Goal: Transaction & Acquisition: Purchase product/service

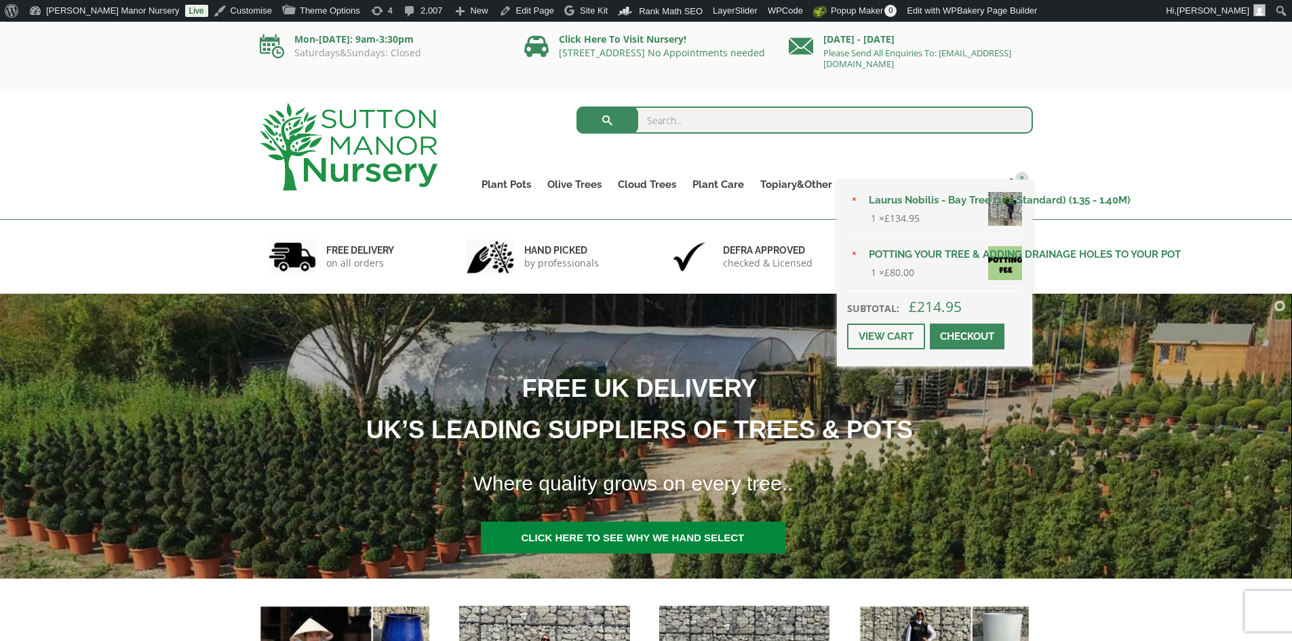
click at [967, 336] on span at bounding box center [967, 336] width 0 height 0
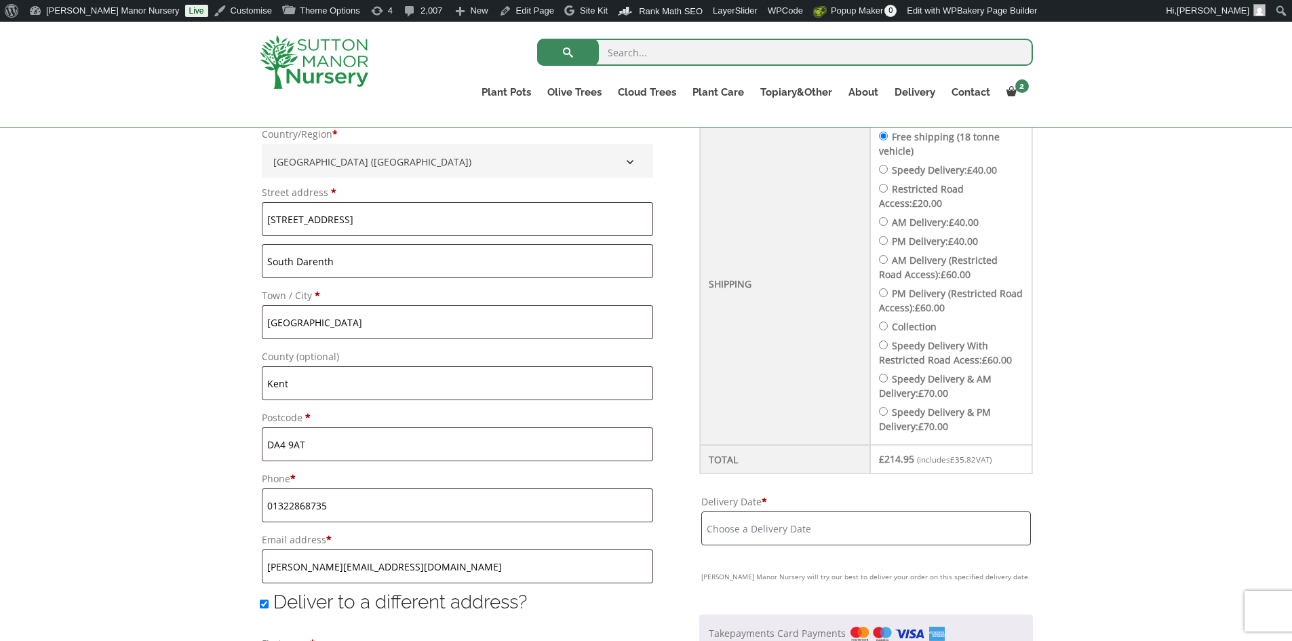
scroll to position [610, 0]
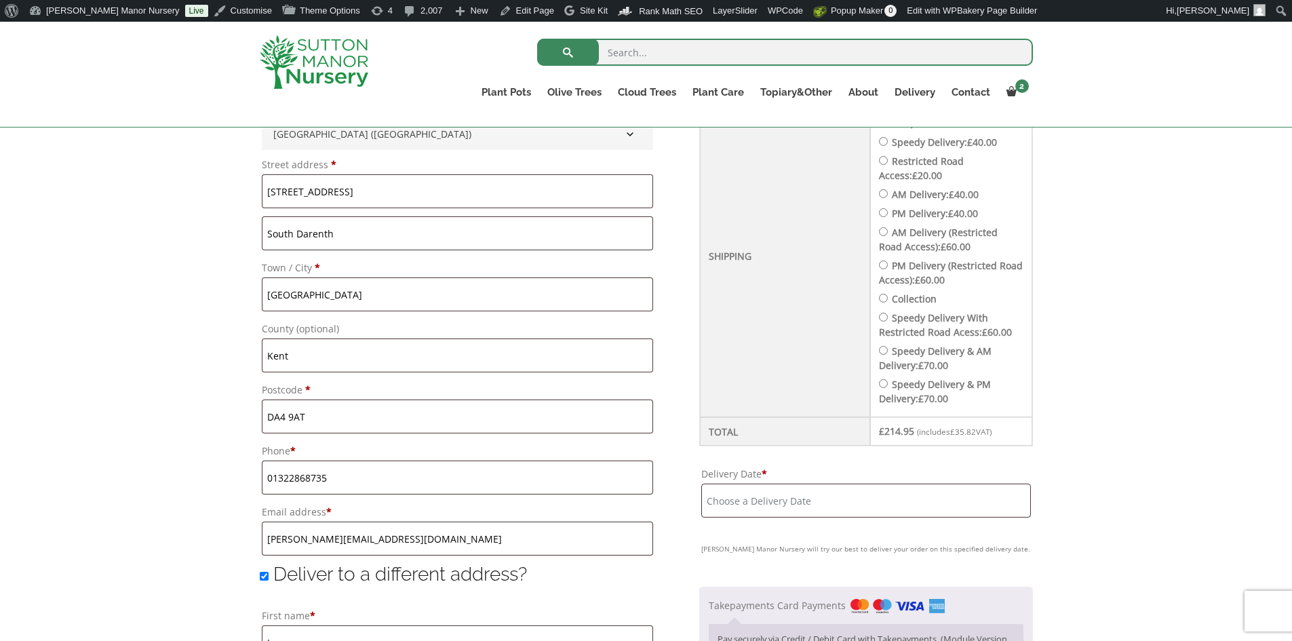
click at [922, 498] on input "Delivery Date *" at bounding box center [865, 501] width 329 height 34
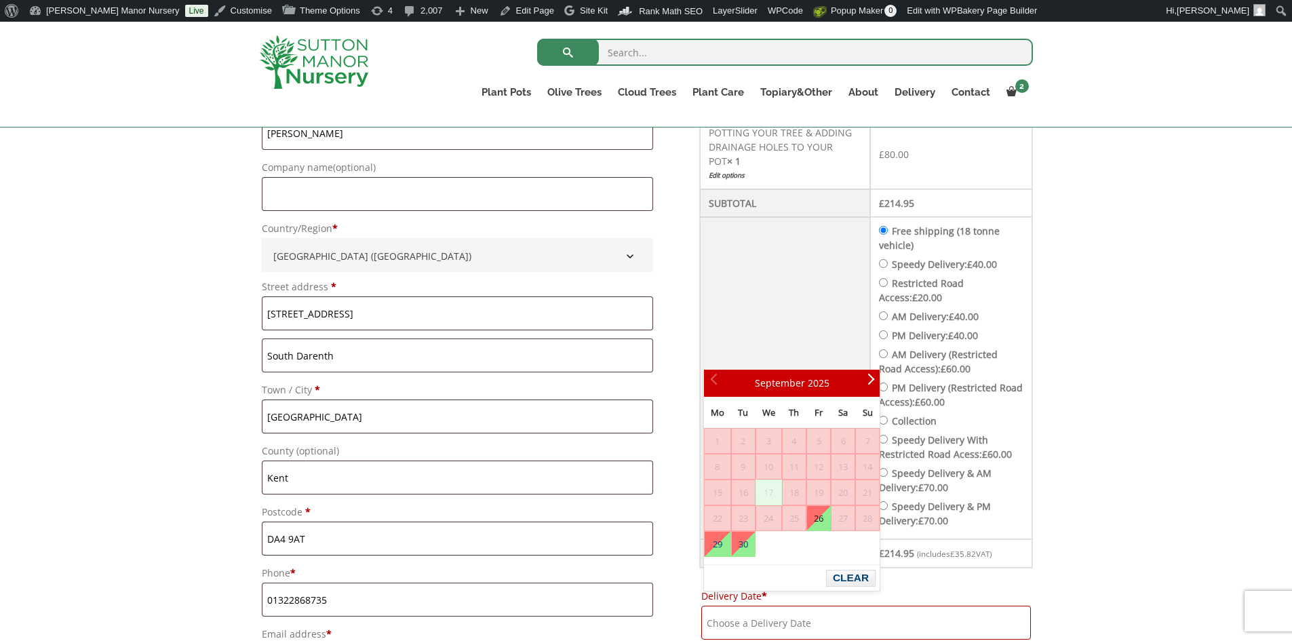
scroll to position [475, 0]
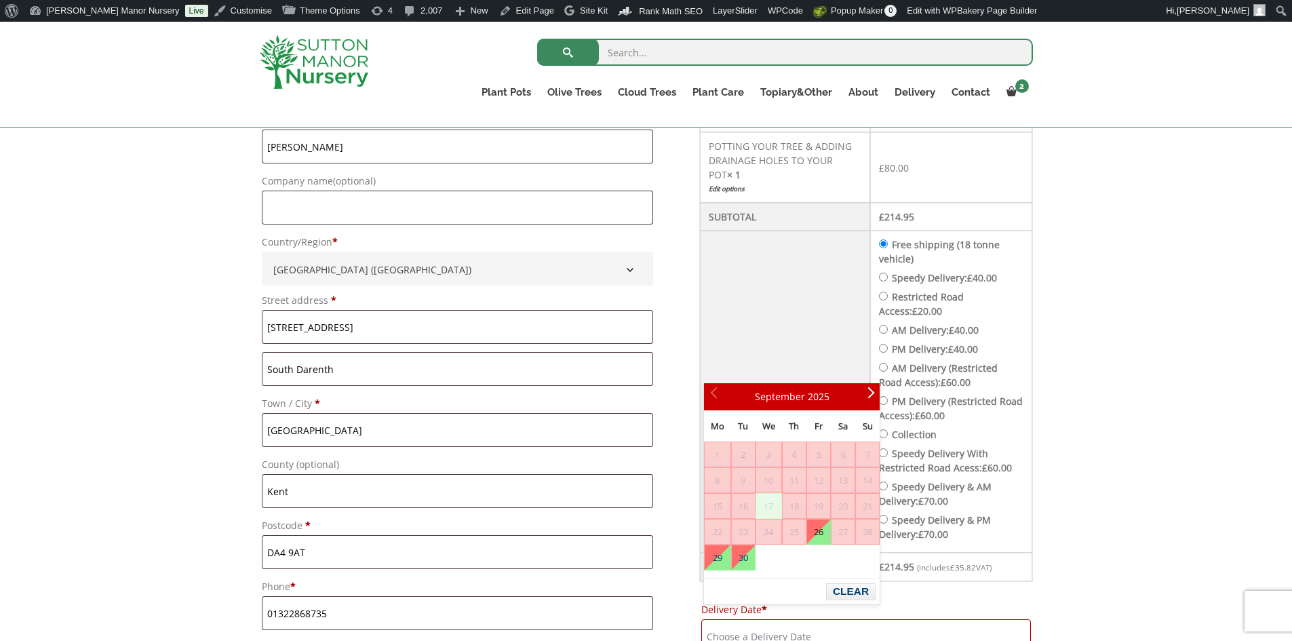
click at [888, 254] on td "Free shipping (18 tonne vehicle) Speedy Delivery: £ 40.00 Restricted Road Acces…" at bounding box center [951, 392] width 162 height 322
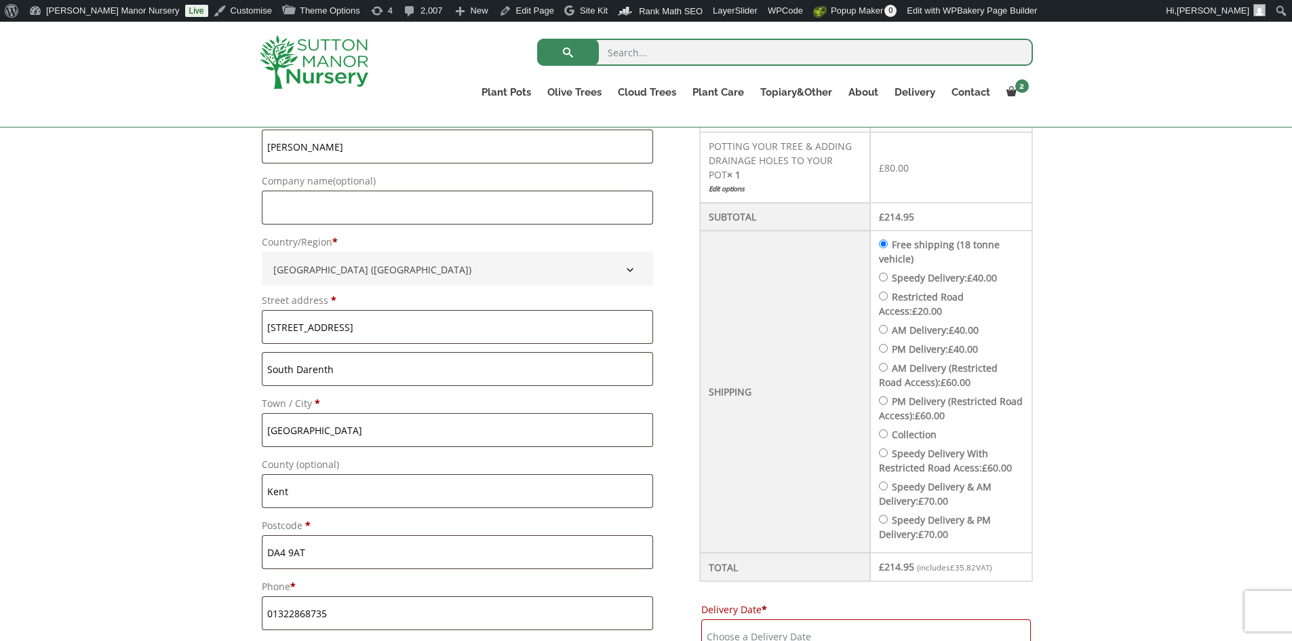
click at [888, 273] on input "Speedy Delivery: £ 40.00" at bounding box center [883, 277] width 9 height 9
radio input "true"
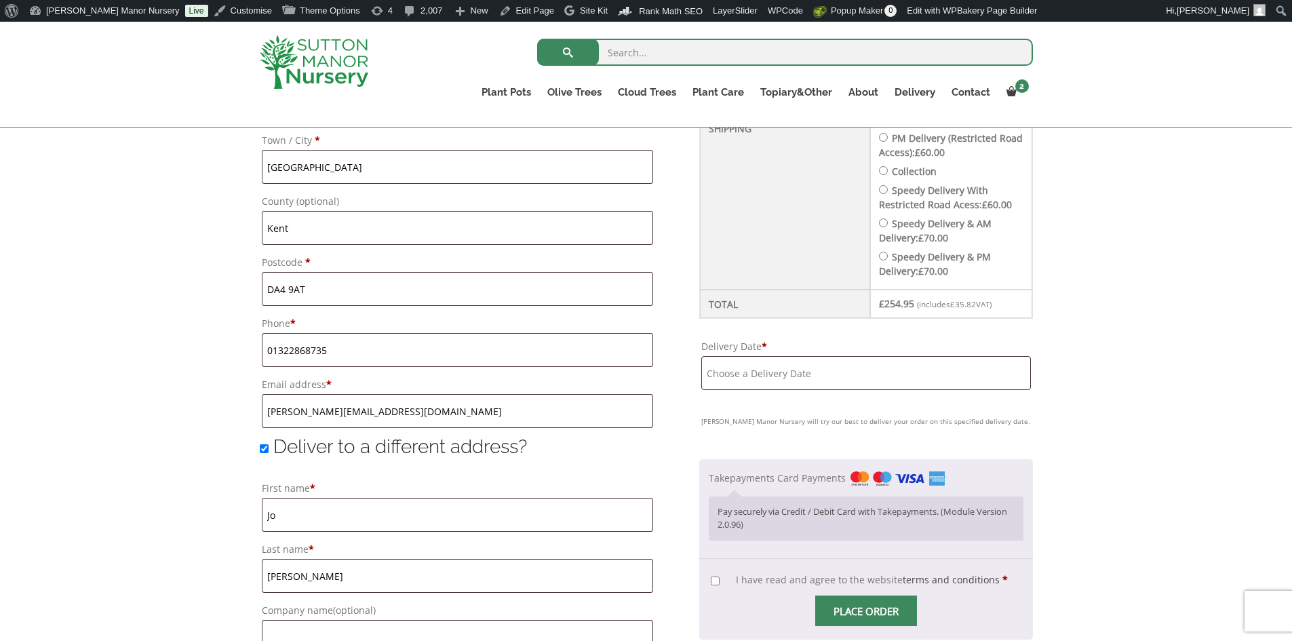
scroll to position [746, 0]
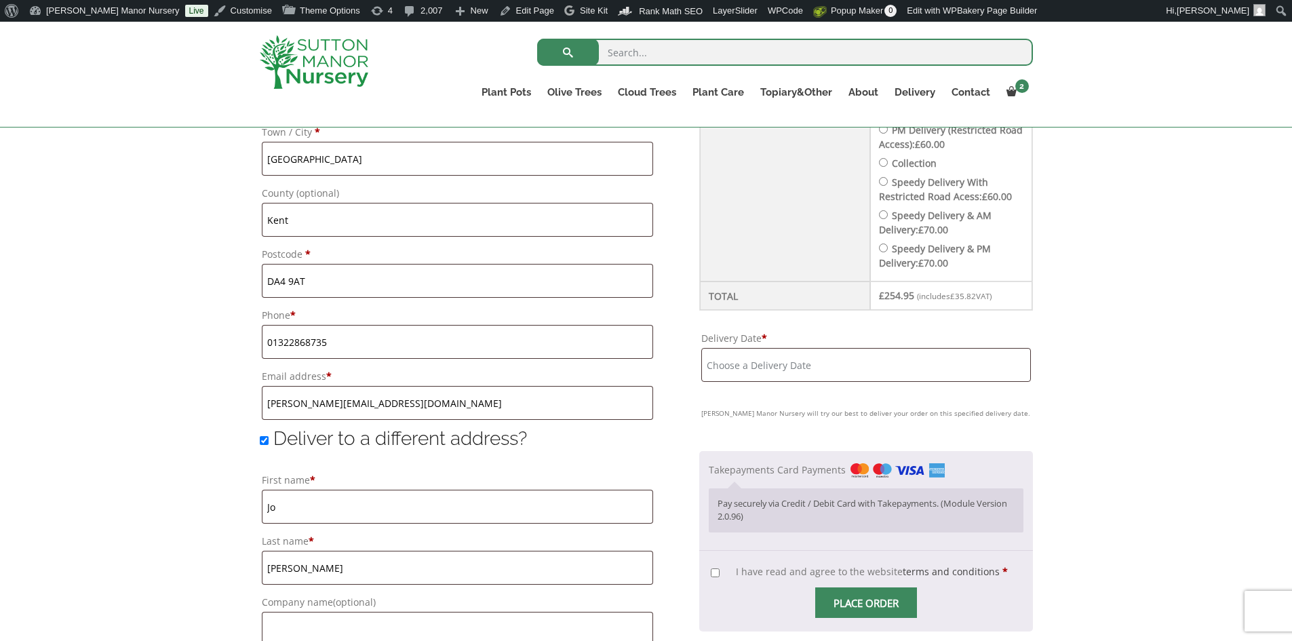
click at [950, 348] on input "Delivery Date *" at bounding box center [865, 365] width 329 height 34
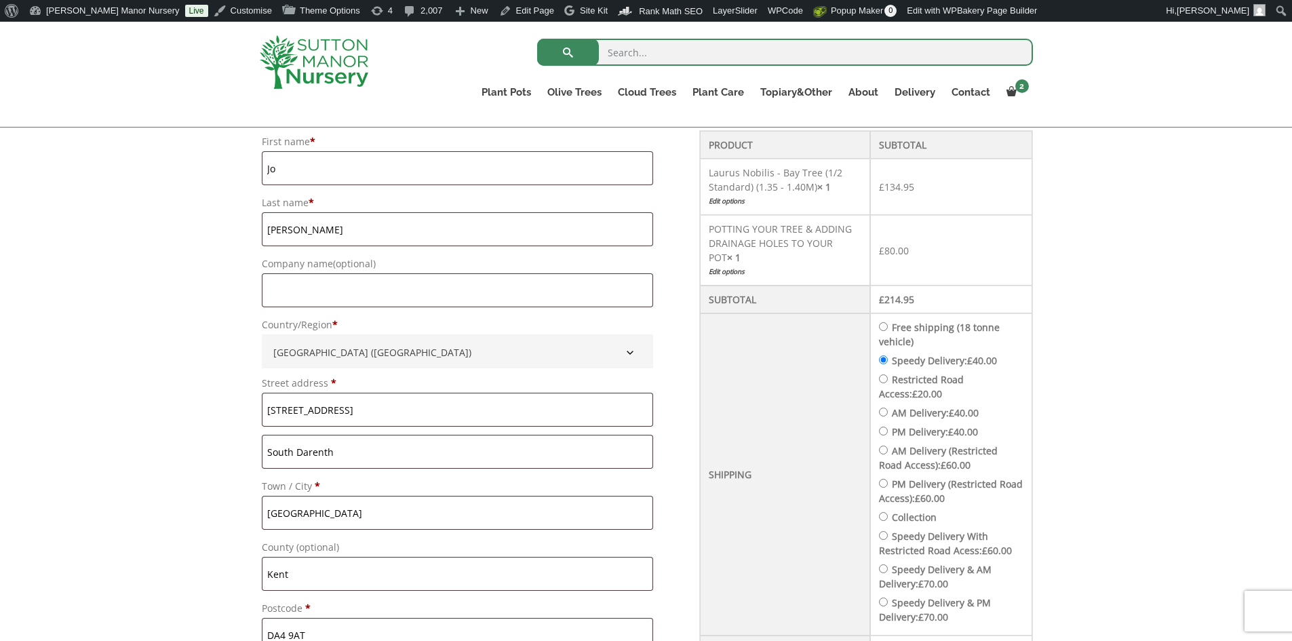
scroll to position [136, 0]
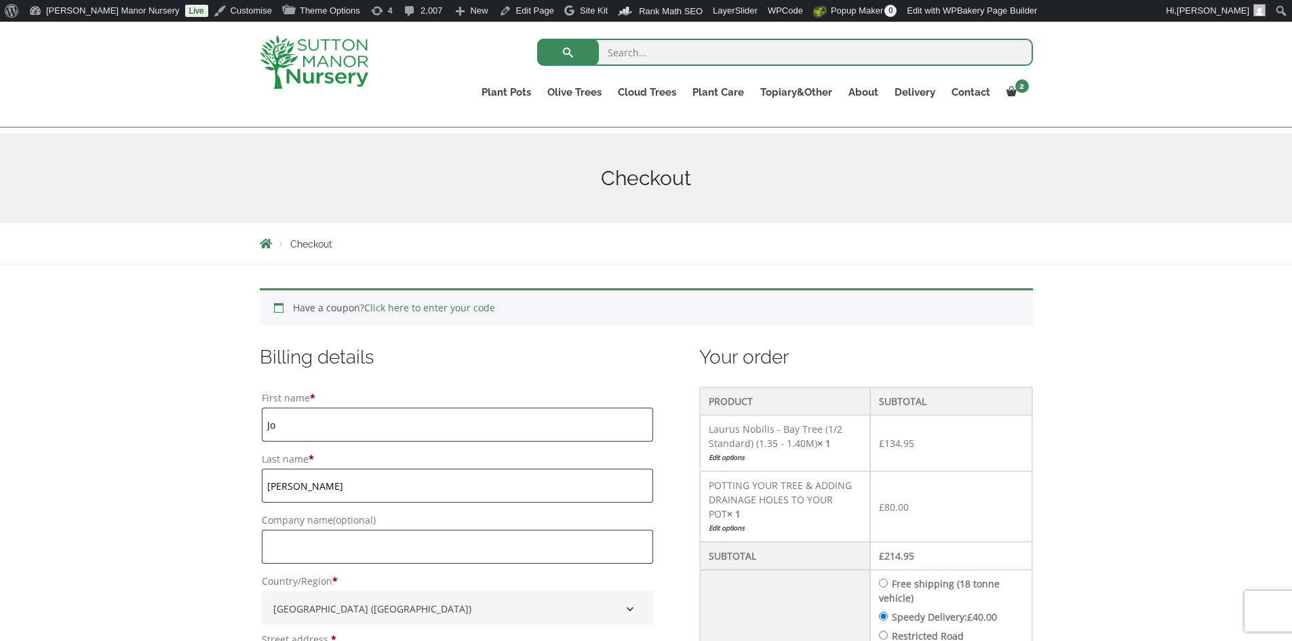
click at [369, 55] on div at bounding box center [329, 62] width 159 height 81
click at [364, 55] on img at bounding box center [314, 62] width 109 height 54
